Goal: Task Accomplishment & Management: Manage account settings

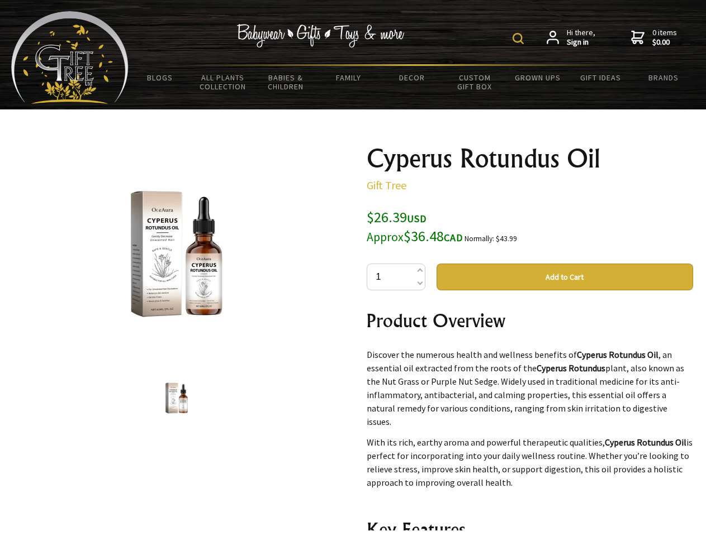
click at [520, 39] on img at bounding box center [517, 38] width 11 height 11
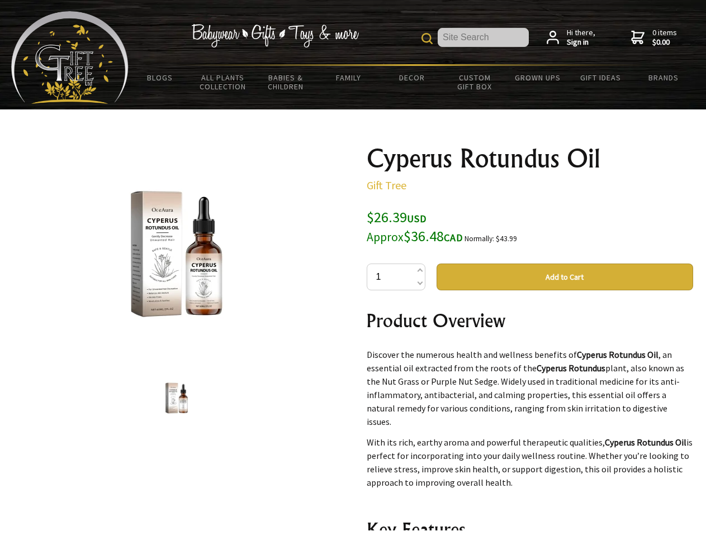
click at [177, 254] on img at bounding box center [176, 254] width 174 height 174
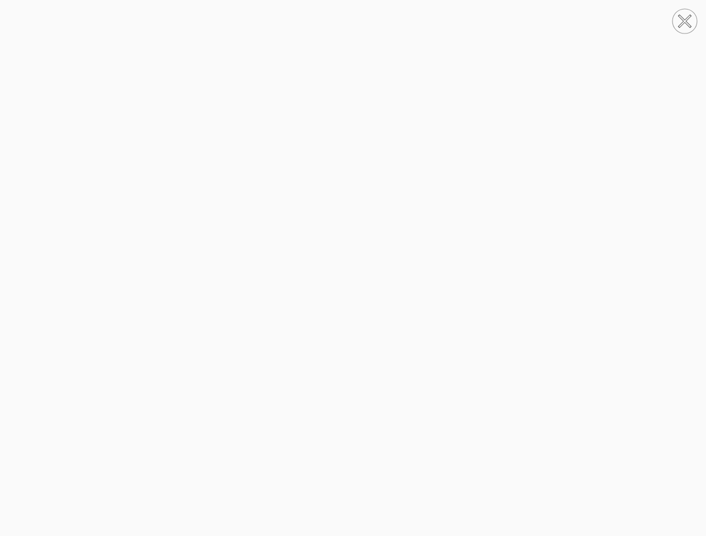
click at [564, 277] on oncord-rotator at bounding box center [353, 268] width 706 height 536
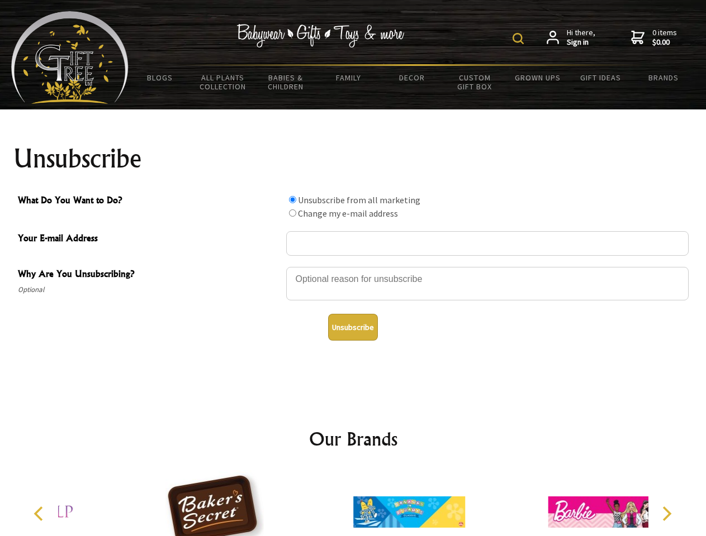
click at [520, 39] on img at bounding box center [517, 38] width 11 height 11
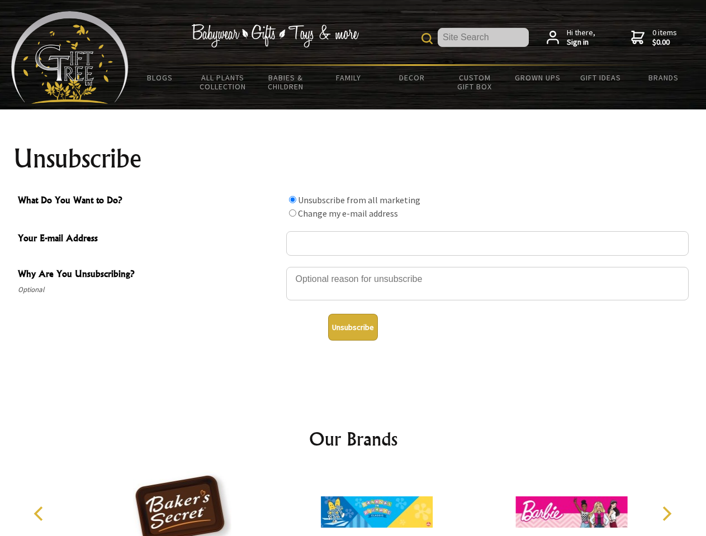
click at [353, 266] on div at bounding box center [487, 285] width 402 height 39
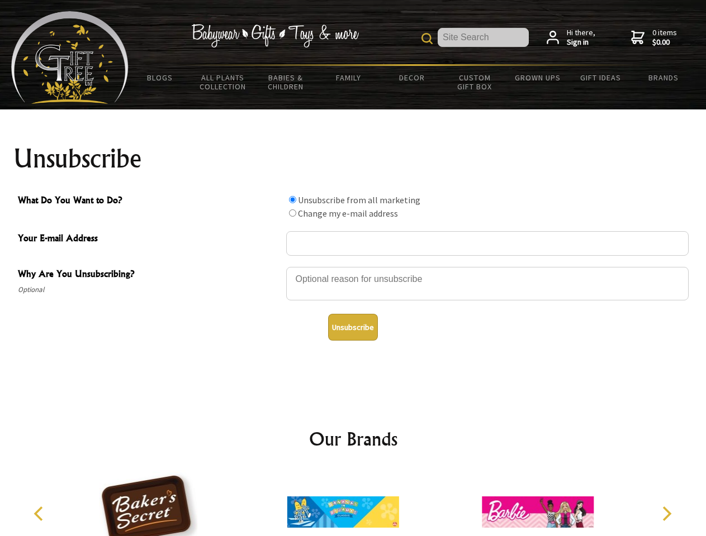
click at [292, 199] on input "What Do You Want to Do?" at bounding box center [292, 199] width 7 height 7
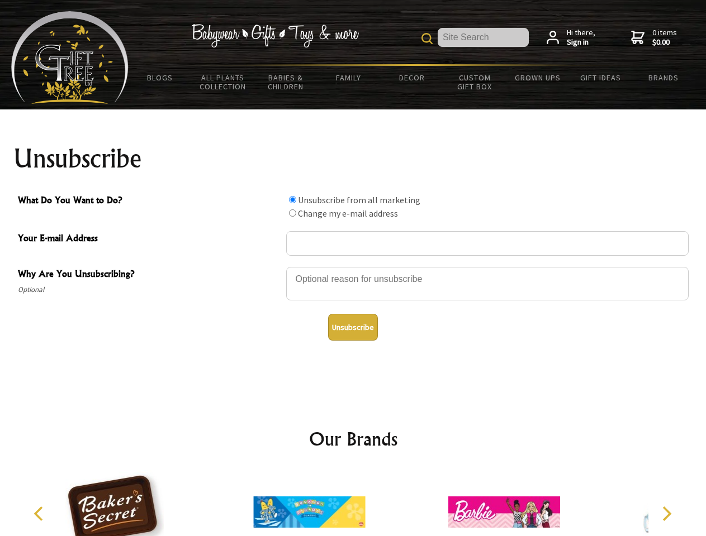
click at [292, 213] on input "What Do You Want to Do?" at bounding box center [292, 212] width 7 height 7
radio input "true"
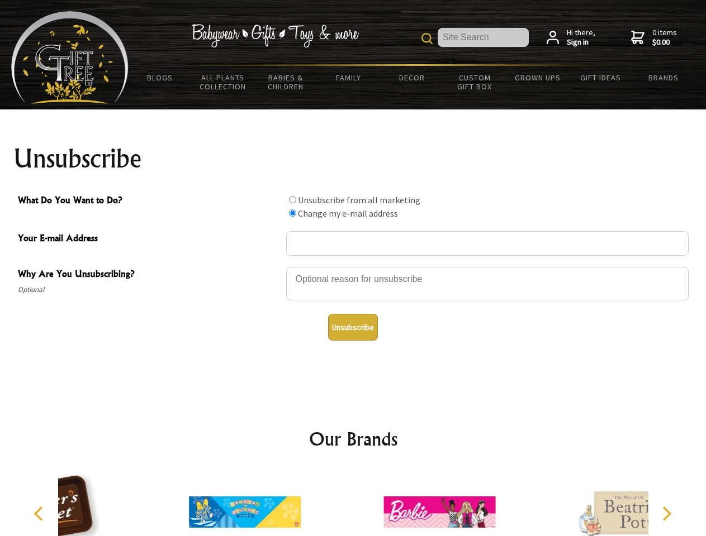
click at [353, 327] on button "Unsubscribe" at bounding box center [353, 327] width 50 height 27
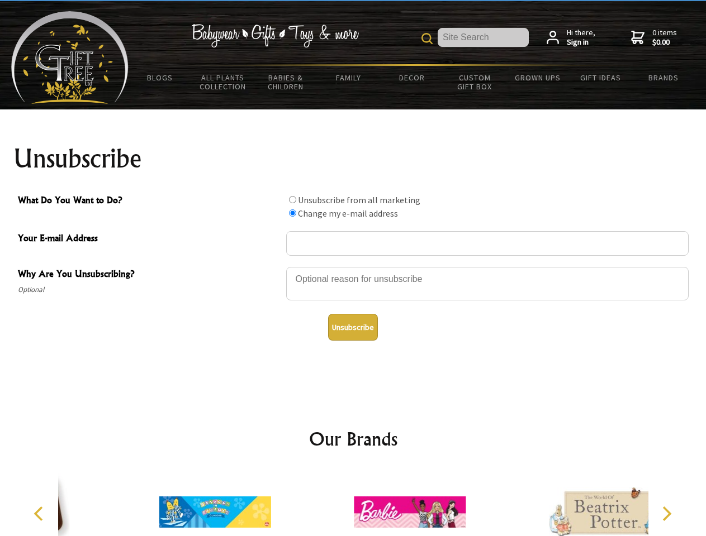
click at [40, 514] on icon "Previous" at bounding box center [39, 514] width 15 height 15
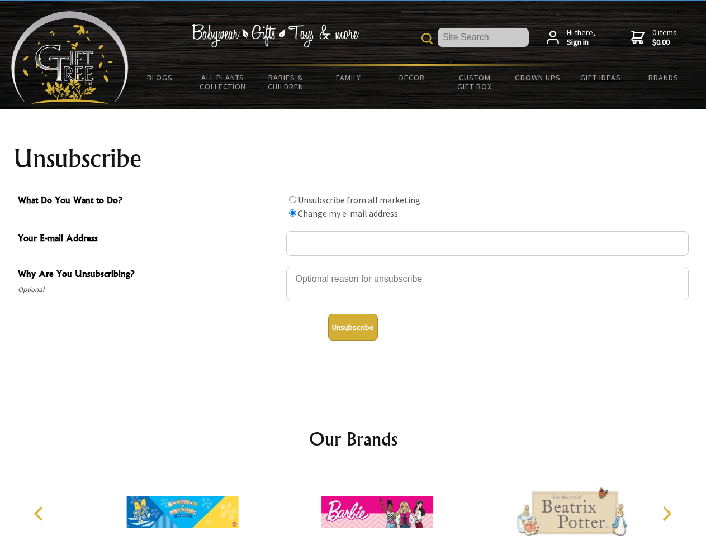
click at [666, 514] on icon "Next" at bounding box center [665, 514] width 15 height 15
